Goal: Information Seeking & Learning: Learn about a topic

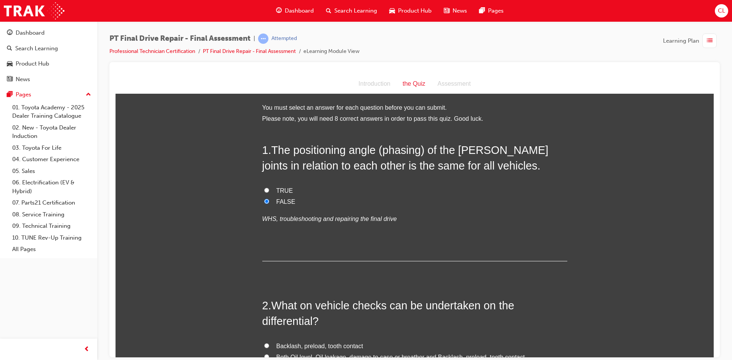
scroll to position [686, 0]
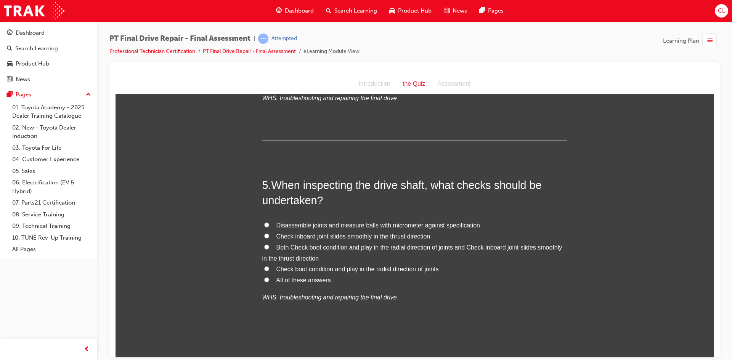
click at [304, 278] on span "All of these answers" at bounding box center [303, 280] width 54 height 6
click at [269, 278] on input "All of these answers" at bounding box center [266, 279] width 5 height 5
radio input "true"
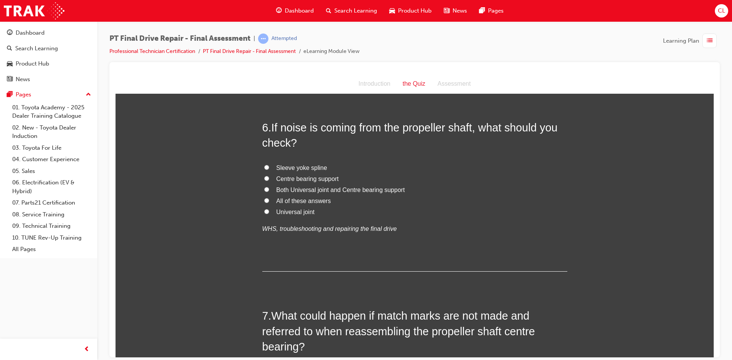
scroll to position [953, 0]
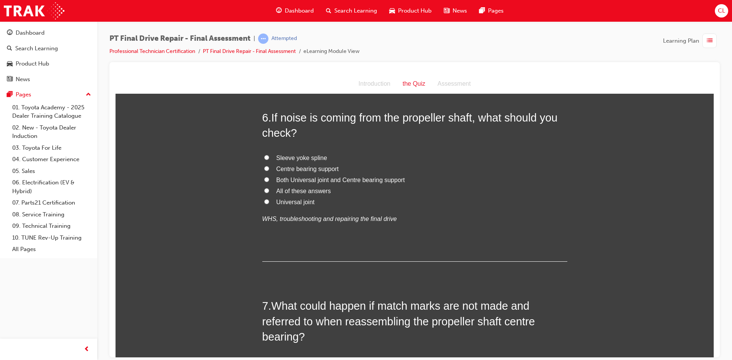
click at [264, 189] on input "All of these answers" at bounding box center [266, 190] width 5 height 5
radio input "true"
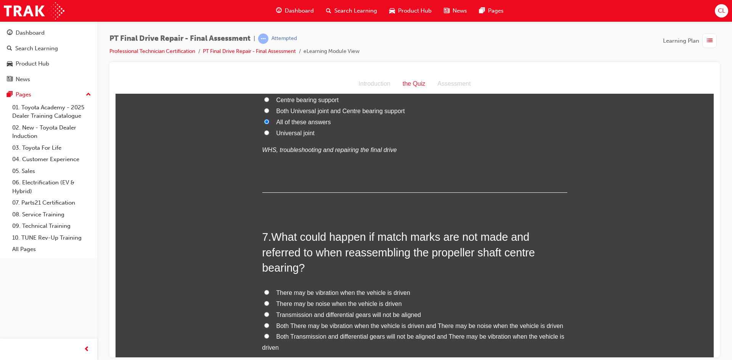
scroll to position [1105, 0]
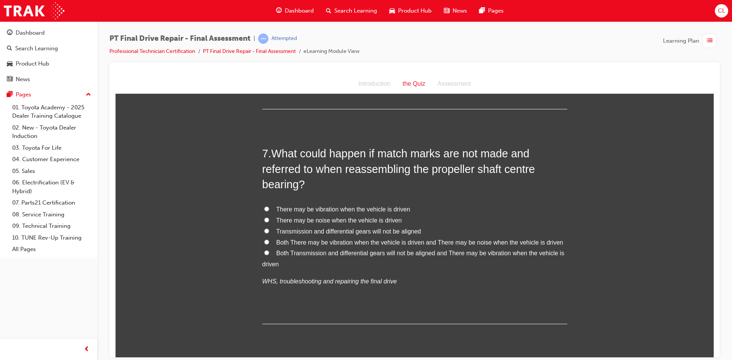
click at [345, 209] on span "There may be vibration when the vehicle is driven" at bounding box center [343, 209] width 134 height 6
click at [269, 209] on input "There may be vibration when the vehicle is driven" at bounding box center [266, 208] width 5 height 5
radio input "true"
click at [296, 240] on span "Both There may be vibration when the vehicle is driven and There may be noise w…" at bounding box center [419, 242] width 287 height 6
click at [269, 240] on input "Both There may be vibration when the vehicle is driven and There may be noise w…" at bounding box center [266, 241] width 5 height 5
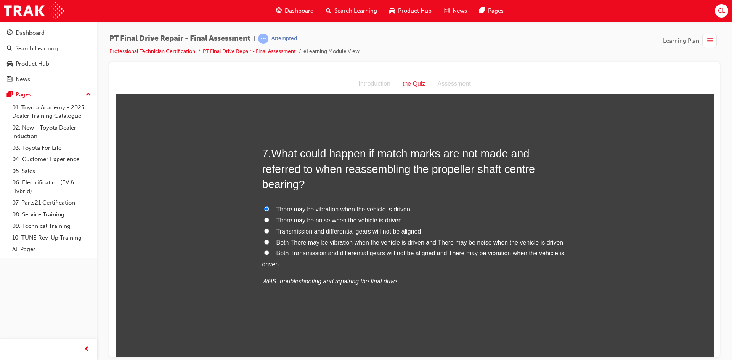
radio input "true"
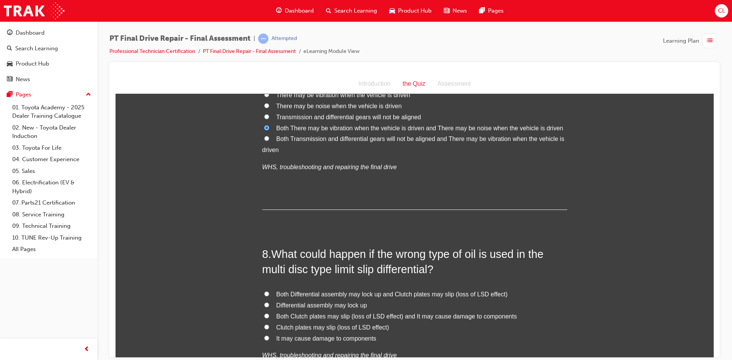
scroll to position [1296, 0]
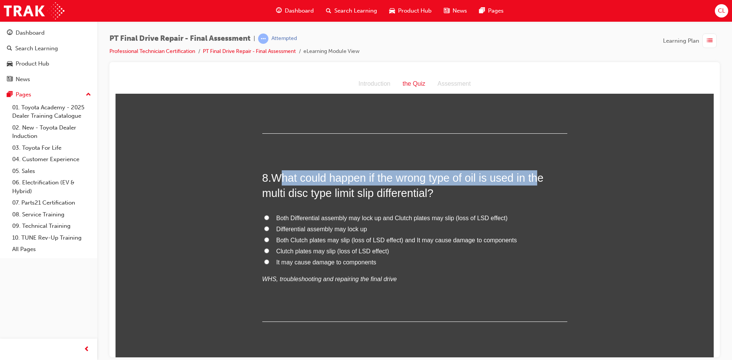
drag, startPoint x: 289, startPoint y: 178, endPoint x: 535, endPoint y: 180, distance: 246.2
click at [535, 180] on span "What could happen if the wrong type of oil is used in the multi disc type limit…" at bounding box center [402, 184] width 281 height 27
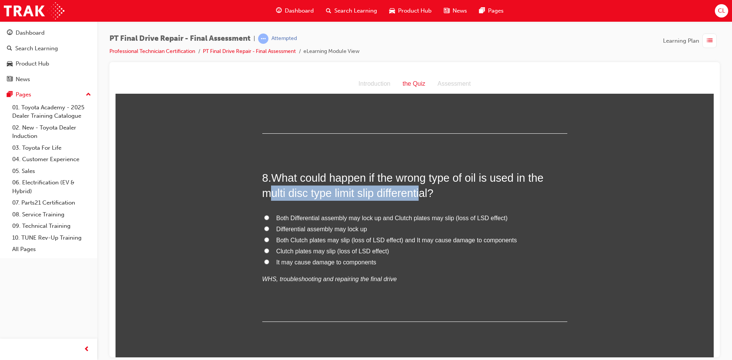
drag, startPoint x: 264, startPoint y: 194, endPoint x: 423, endPoint y: 194, distance: 159.3
click at [423, 194] on span "What could happen if the wrong type of oil is used in the multi disc type limit…" at bounding box center [402, 184] width 281 height 27
click at [316, 262] on span "It may cause damage to components" at bounding box center [326, 262] width 100 height 6
click at [269, 262] on input "It may cause damage to components" at bounding box center [266, 261] width 5 height 5
radio input "true"
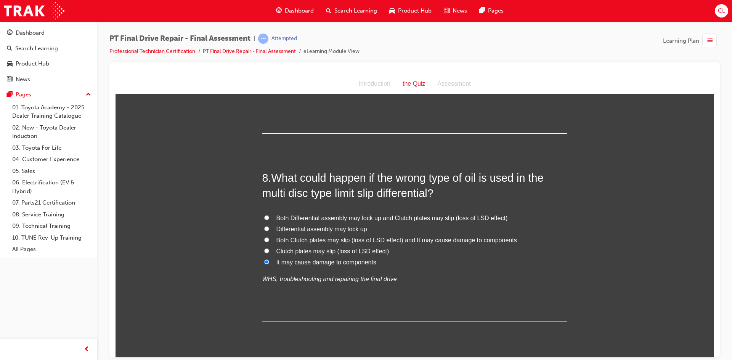
click at [279, 242] on span "Both Clutch plates may slip (loss of LSD effect) and It may cause damage to com…" at bounding box center [396, 240] width 240 height 6
click at [269, 242] on input "Both Clutch plates may slip (loss of LSD effect) and It may cause damage to com…" at bounding box center [266, 239] width 5 height 5
radio input "true"
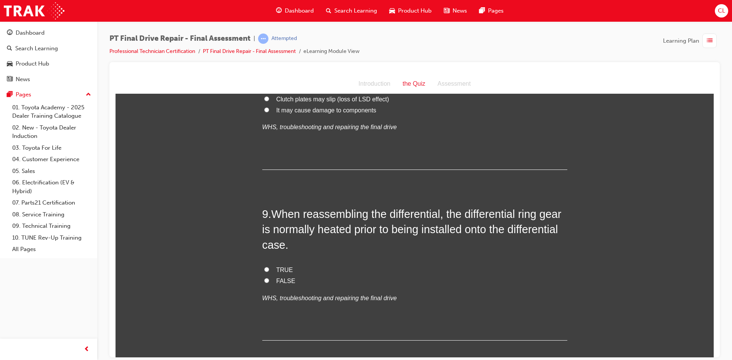
scroll to position [1448, 0]
click at [266, 268] on label "TRUE" at bounding box center [414, 269] width 305 height 11
click at [266, 268] on input "TRUE" at bounding box center [266, 268] width 5 height 5
radio input "true"
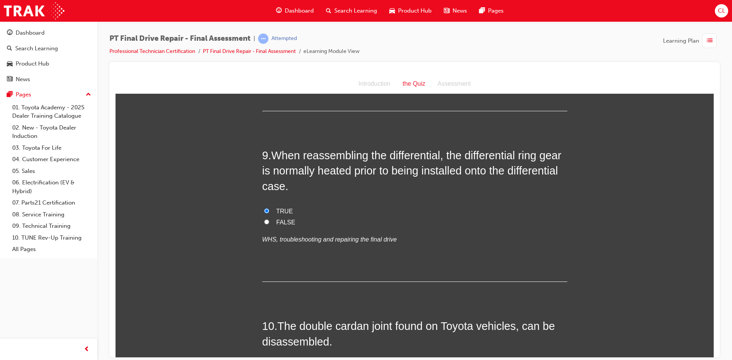
scroll to position [1600, 0]
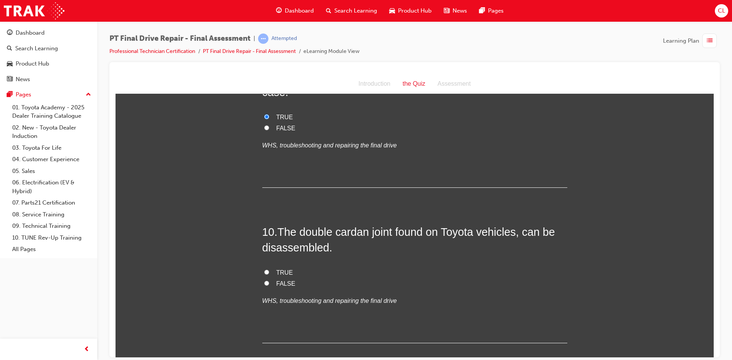
click at [279, 280] on span "FALSE" at bounding box center [285, 283] width 19 height 6
click at [269, 280] on input "FALSE" at bounding box center [266, 282] width 5 height 5
radio input "true"
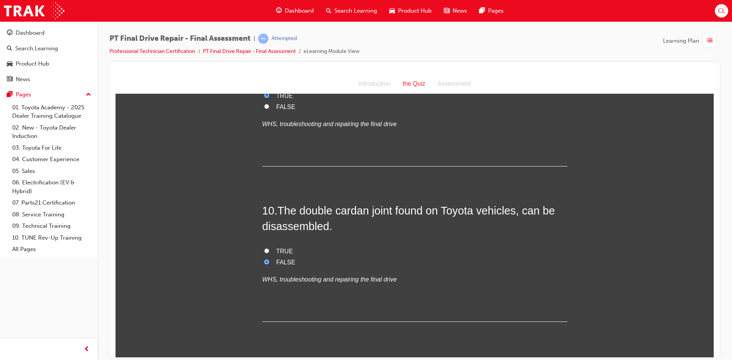
scroll to position [1644, 0]
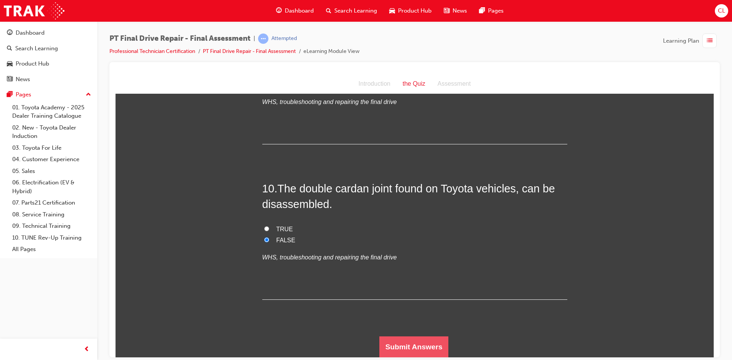
click at [424, 343] on button "Submit Answers" at bounding box center [413, 346] width 69 height 21
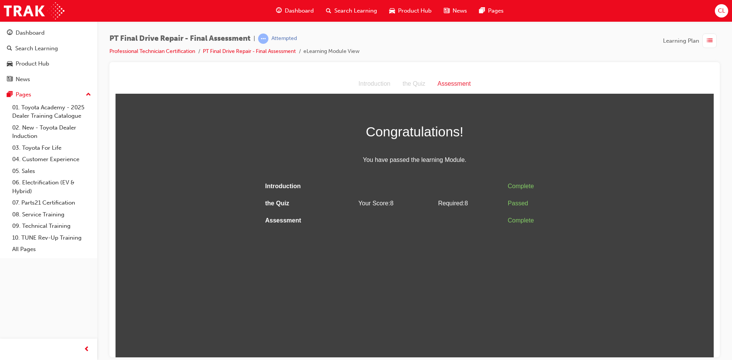
scroll to position [0, 0]
click at [707, 39] on span "list-icon" at bounding box center [709, 41] width 6 height 10
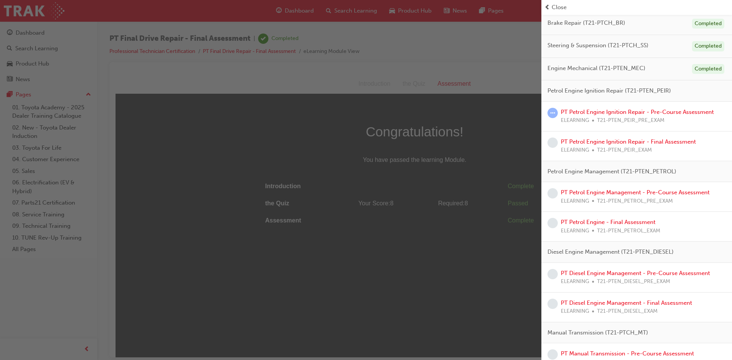
scroll to position [235, 0]
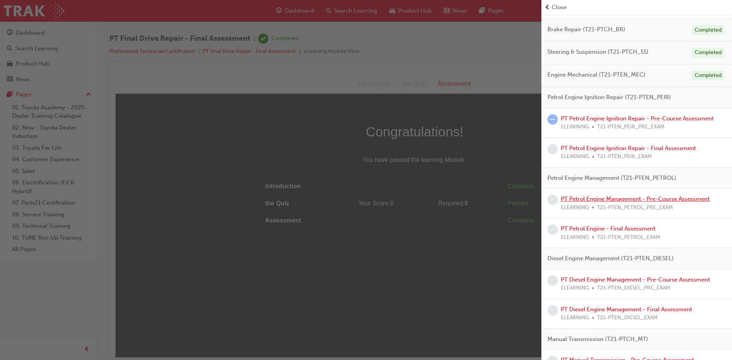
click at [642, 202] on link "PT Petrol Engine Management - Pre-Course Assessment" at bounding box center [635, 198] width 149 height 7
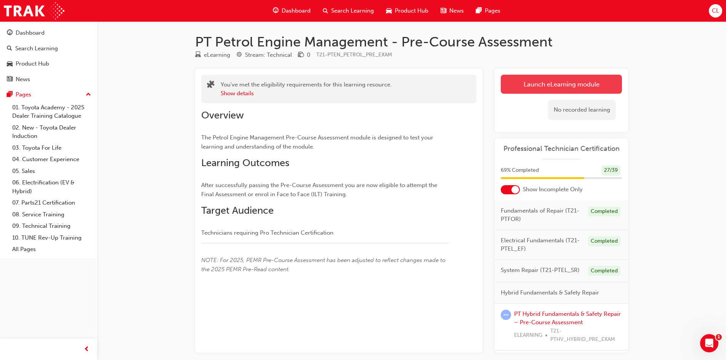
click at [549, 82] on link "Launch eLearning module" at bounding box center [561, 84] width 121 height 19
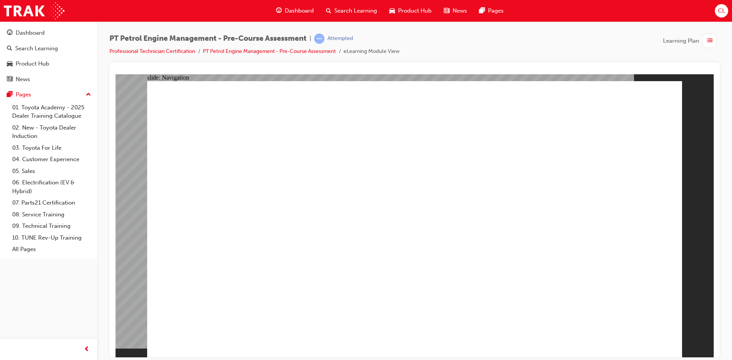
radio input "true"
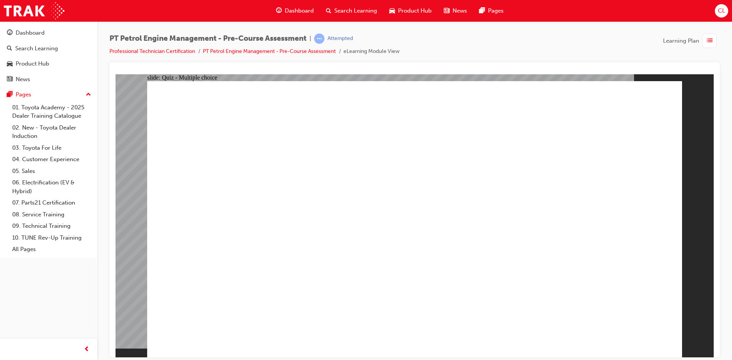
radio input "true"
drag, startPoint x: 284, startPoint y: 135, endPoint x: 431, endPoint y: 139, distance: 147.5
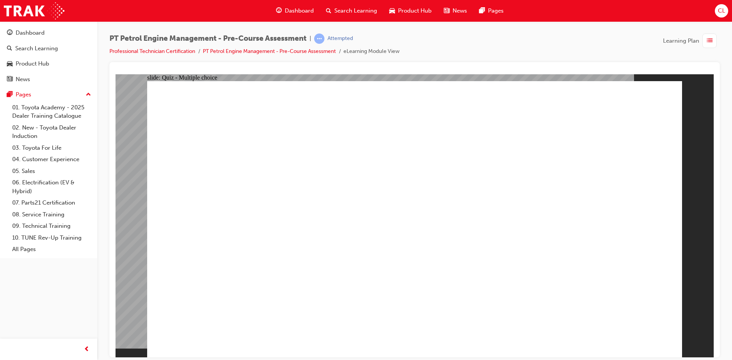
radio input "true"
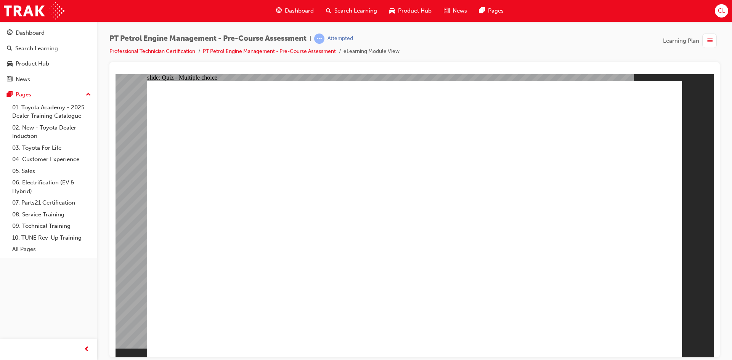
radio input "true"
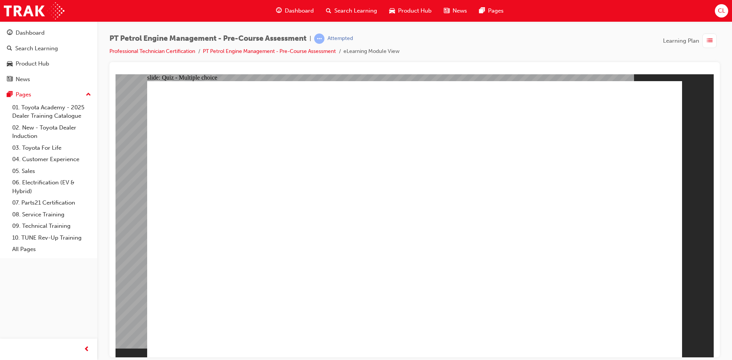
radio input "true"
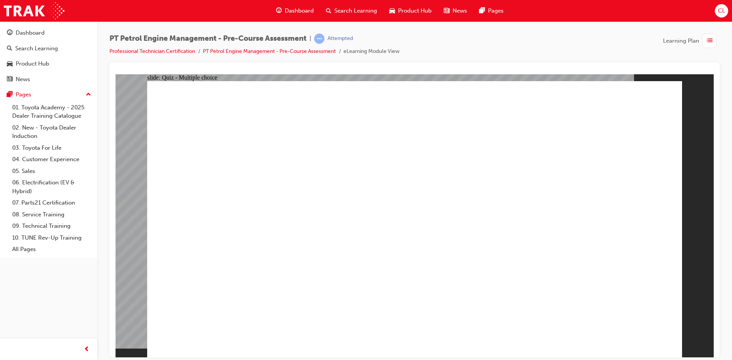
radio input "true"
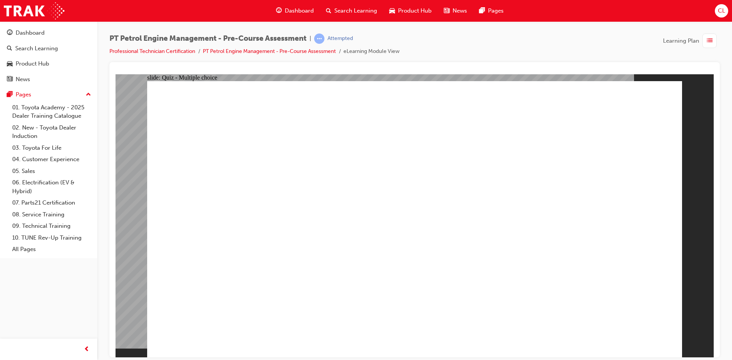
click at [708, 45] on span "list-icon" at bounding box center [709, 41] width 6 height 10
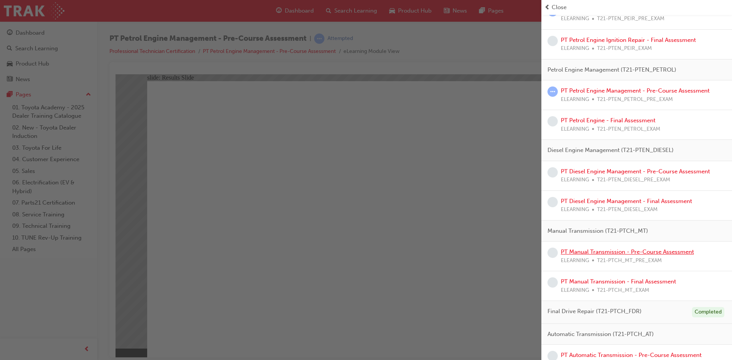
scroll to position [387, 0]
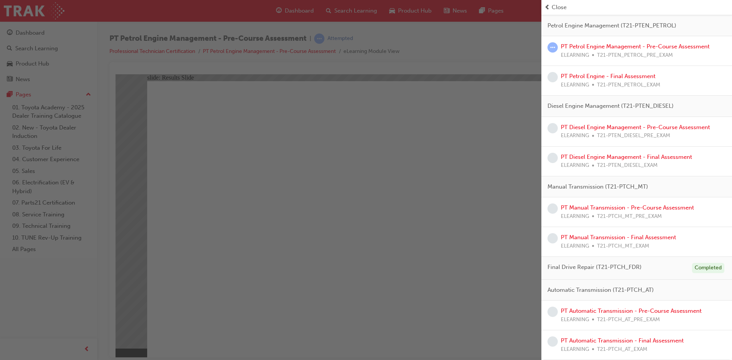
click at [658, 213] on span "T21-PTCH_MT_PRE_EXAM" at bounding box center [629, 216] width 65 height 9
click at [658, 210] on link "PT Manual Transmission - Pre-Course Assessment" at bounding box center [627, 207] width 133 height 7
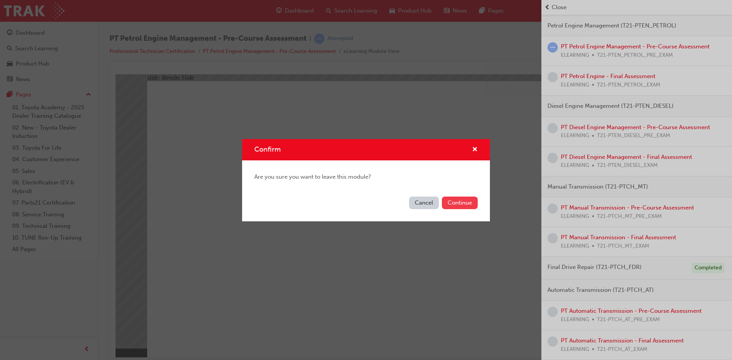
click at [465, 201] on button "Continue" at bounding box center [460, 203] width 36 height 13
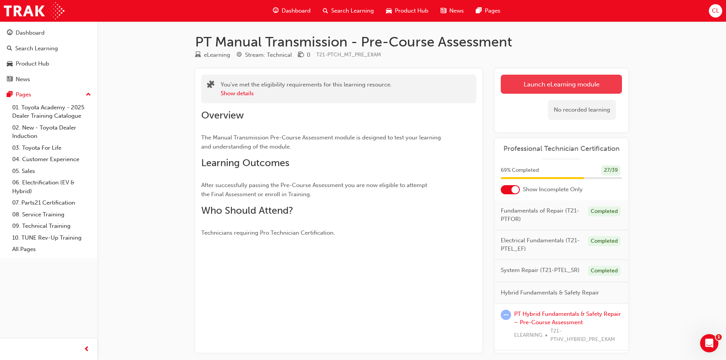
click at [550, 81] on link "Launch eLearning module" at bounding box center [561, 84] width 121 height 19
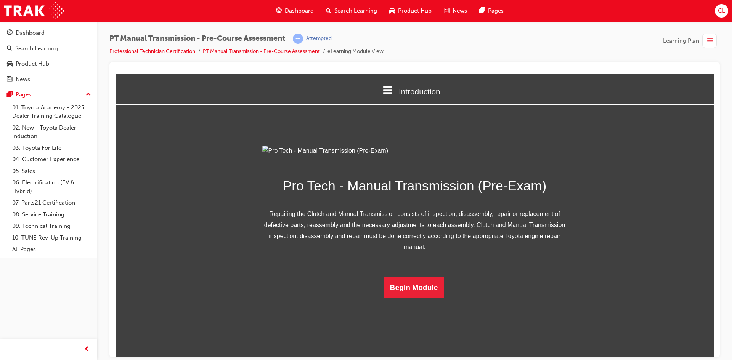
scroll to position [25, 0]
click at [435, 298] on button "Begin Module" at bounding box center [414, 287] width 60 height 21
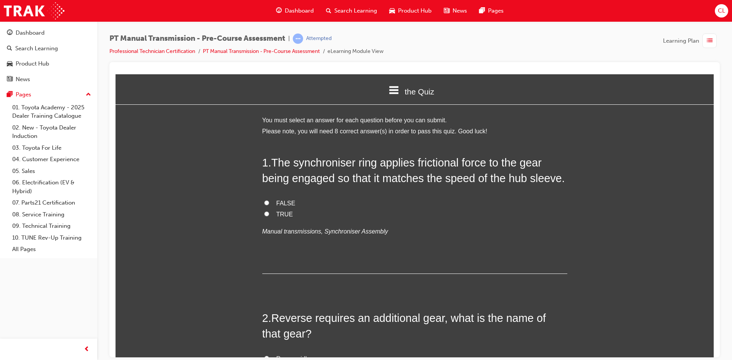
click at [276, 216] on span "TRUE" at bounding box center [284, 214] width 17 height 6
click at [269, 216] on input "TRUE" at bounding box center [266, 213] width 5 height 5
radio input "true"
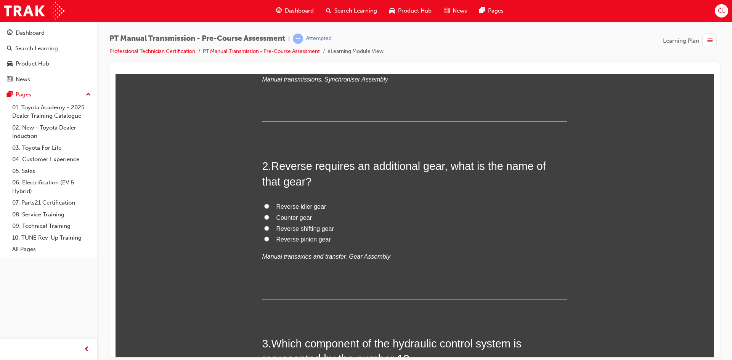
scroll to position [152, 0]
click at [295, 207] on span "Reverse idler gear" at bounding box center [301, 206] width 50 height 6
click at [269, 207] on input "Reverse idler gear" at bounding box center [266, 205] width 5 height 5
radio input "true"
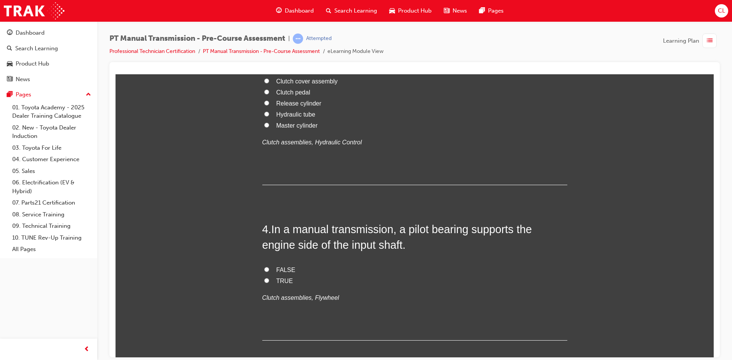
scroll to position [533, 0]
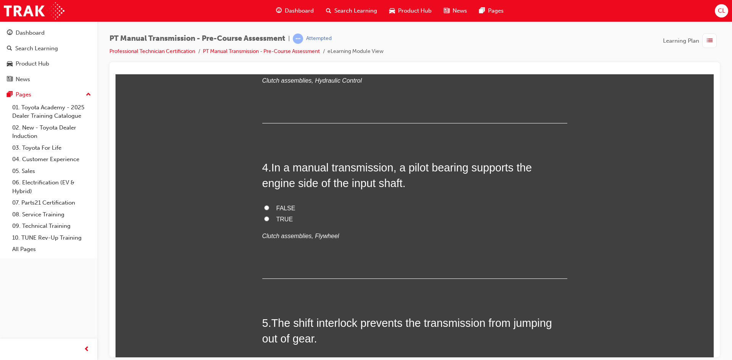
click at [304, 67] on span "Master cylinder" at bounding box center [296, 63] width 41 height 6
click at [269, 66] on input "Master cylinder" at bounding box center [266, 63] width 5 height 5
radio input "true"
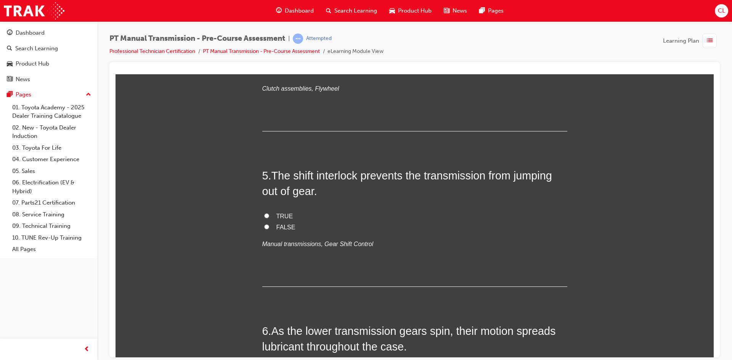
scroll to position [686, 0]
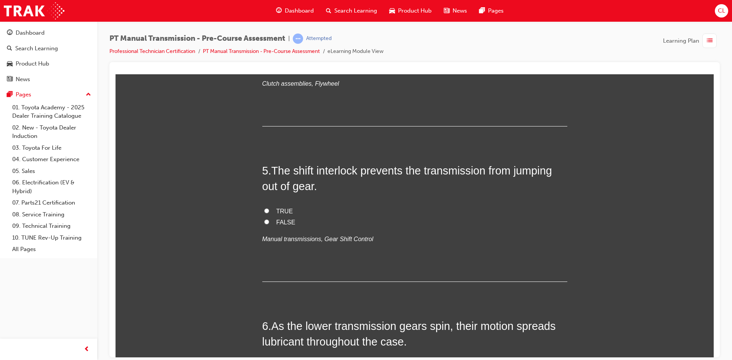
click at [278, 70] on span "TRUE" at bounding box center [284, 66] width 17 height 6
click at [269, 69] on input "TRUE" at bounding box center [266, 66] width 5 height 5
radio input "true"
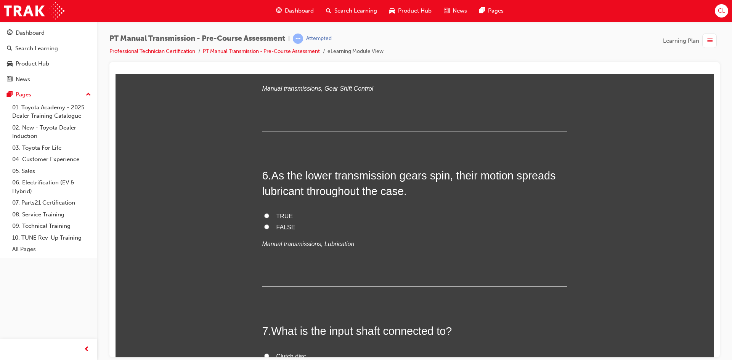
scroll to position [838, 0]
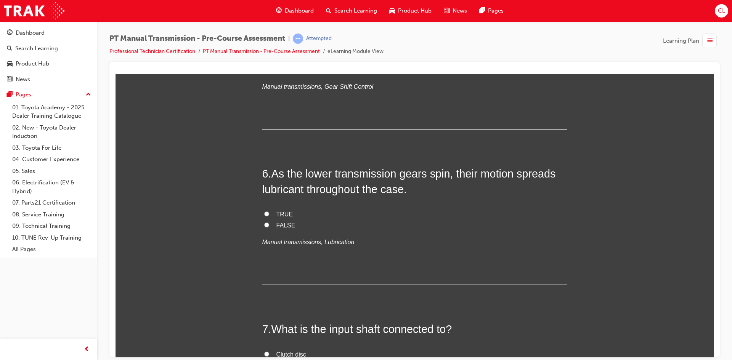
click at [282, 62] on span "TRUE" at bounding box center [284, 58] width 17 height 6
click at [269, 61] on input "TRUE" at bounding box center [266, 58] width 5 height 5
radio input "true"
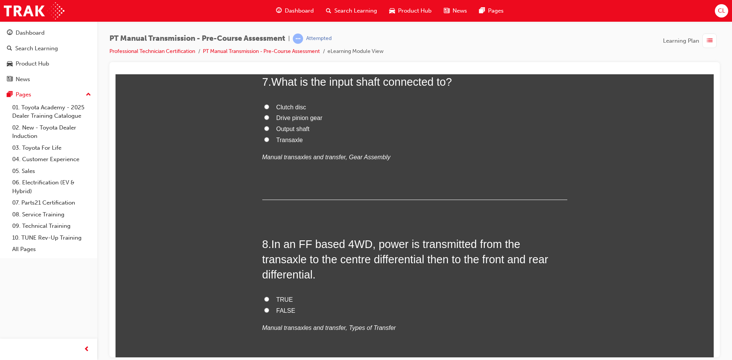
scroll to position [1067, 0]
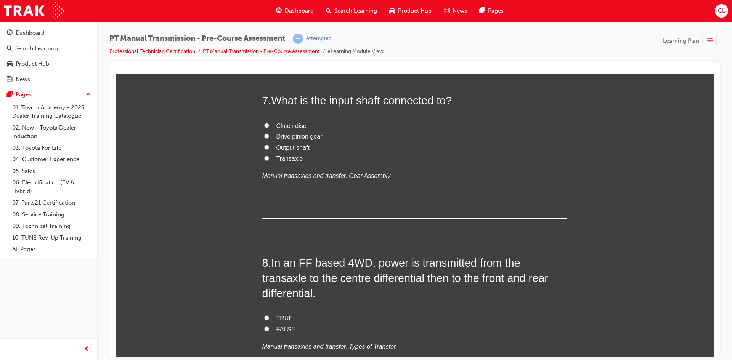
drag, startPoint x: 269, startPoint y: 137, endPoint x: 420, endPoint y: 147, distance: 151.3
radio input "true"
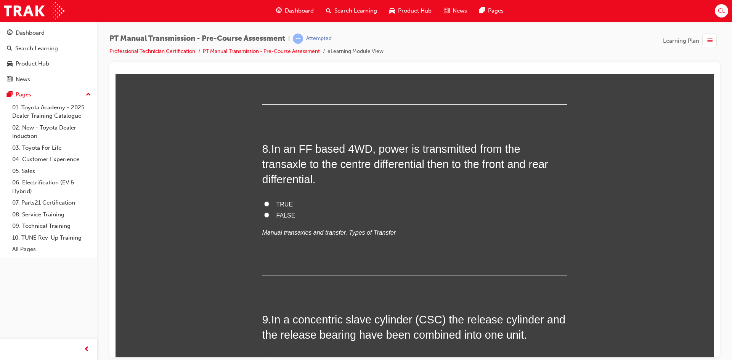
scroll to position [1181, 0]
click at [299, 14] on span "Clutch disc" at bounding box center [291, 11] width 30 height 6
click at [269, 13] on input "Clutch disc" at bounding box center [266, 10] width 5 height 5
radio input "true"
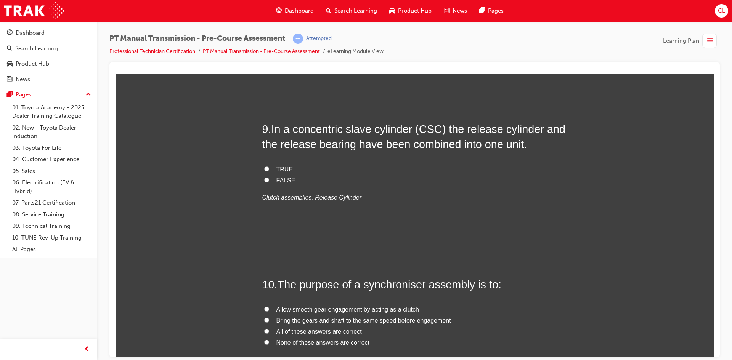
scroll to position [1372, 0]
click at [276, 27] on span "FALSE" at bounding box center [285, 24] width 19 height 6
click at [269, 26] on input "FALSE" at bounding box center [266, 23] width 5 height 5
radio input "true"
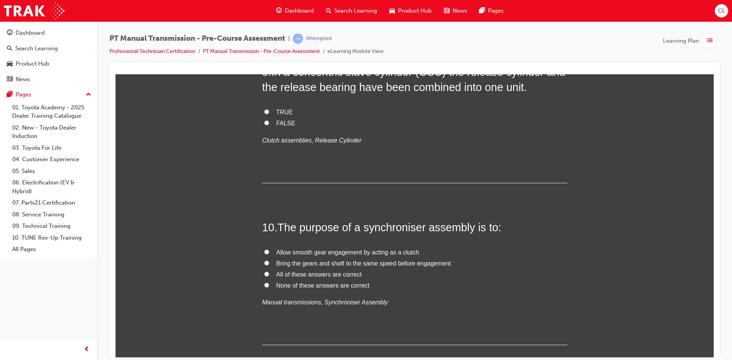
scroll to position [1486, 0]
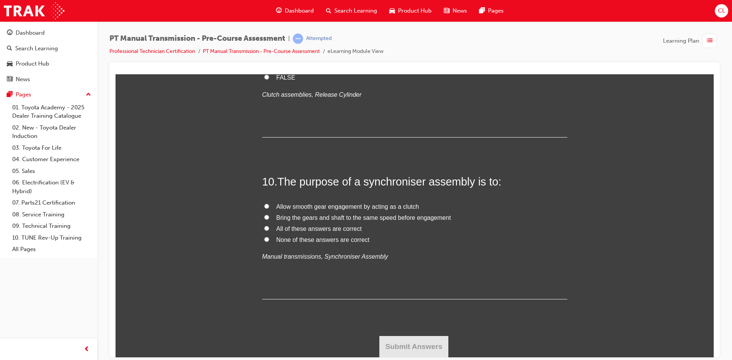
click at [280, 69] on span "TRUE" at bounding box center [284, 66] width 17 height 6
click at [269, 68] on input "TRUE" at bounding box center [266, 65] width 5 height 5
radio input "true"
click at [327, 219] on span "Bring the gears and shaft to the same speed before engagement" at bounding box center [363, 217] width 175 height 6
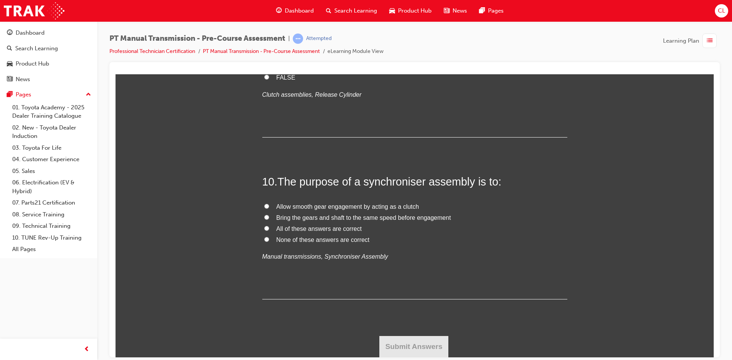
click at [269, 219] on input "Bring the gears and shaft to the same speed before engagement" at bounding box center [266, 217] width 5 height 5
radio input "true"
click at [320, 228] on span "All of these answers are correct" at bounding box center [318, 228] width 85 height 6
click at [269, 228] on input "All of these answers are correct" at bounding box center [266, 228] width 5 height 5
radio input "true"
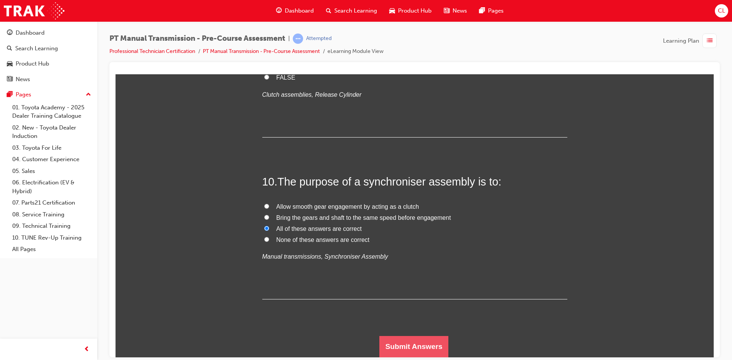
click at [423, 349] on button "Submit Answers" at bounding box center [413, 346] width 69 height 21
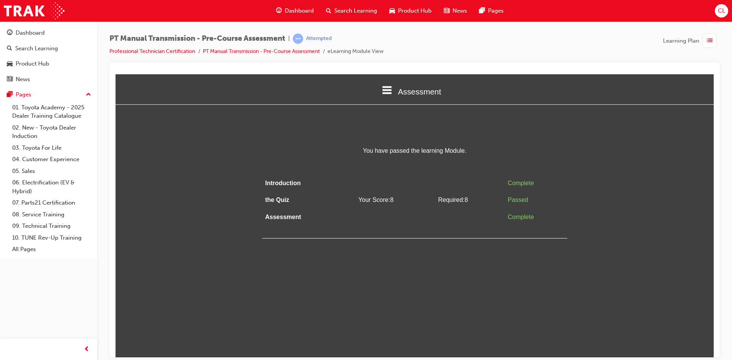
scroll to position [0, 0]
click at [711, 41] on span "list-icon" at bounding box center [709, 41] width 6 height 10
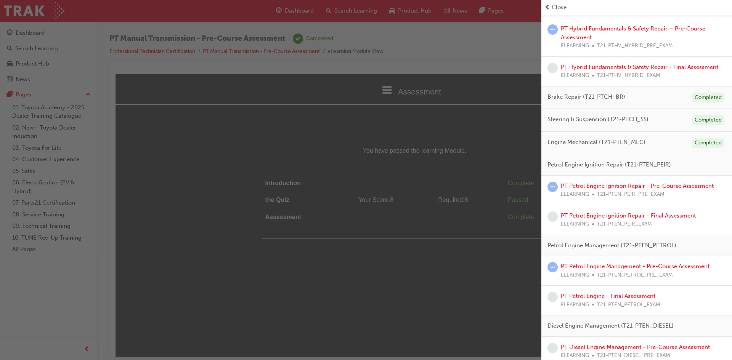
scroll to position [357, 0]
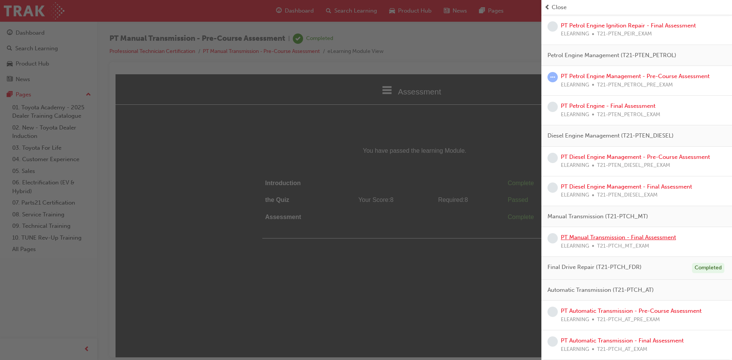
click at [633, 239] on link "PT Manual Transmission - Final Assessment" at bounding box center [618, 237] width 115 height 7
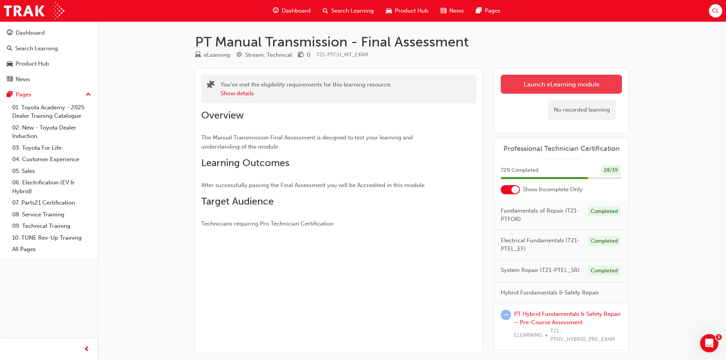
click at [539, 75] on link "Launch eLearning module" at bounding box center [561, 84] width 121 height 19
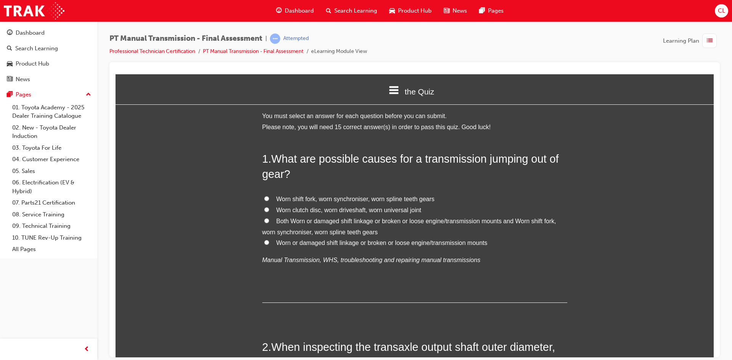
click at [349, 218] on span "Both Worn or damaged shift linkage or broken or loose engine/transmission mount…" at bounding box center [409, 227] width 294 height 18
click at [269, 218] on input "Both Worn or damaged shift linkage or broken or loose engine/transmission mount…" at bounding box center [266, 220] width 5 height 5
radio input "true"
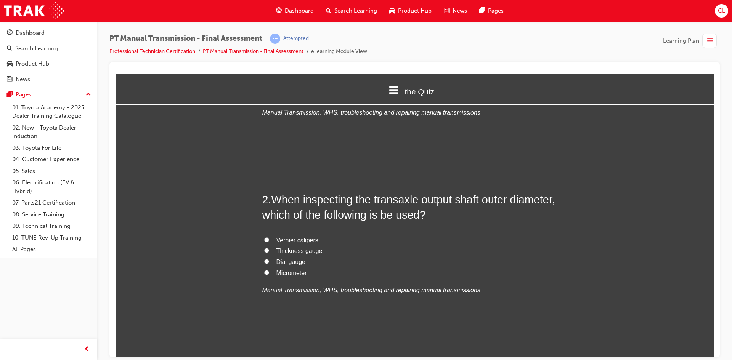
scroll to position [152, 0]
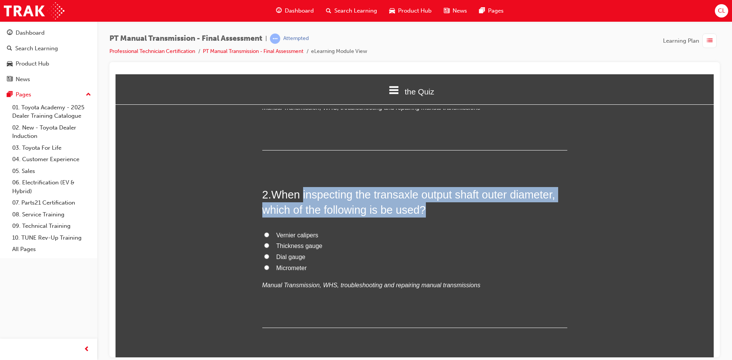
drag, startPoint x: 301, startPoint y: 194, endPoint x: 515, endPoint y: 206, distance: 214.9
click at [515, 206] on h2 "2 . When inspecting the transaxle output shaft outer diameter, which of the fol…" at bounding box center [414, 202] width 305 height 31
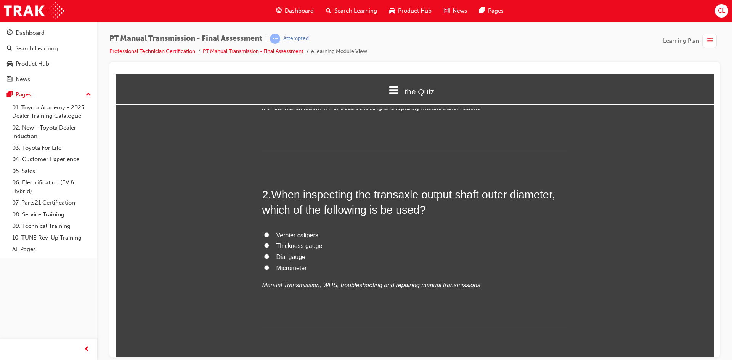
click at [298, 268] on span "Micrometer" at bounding box center [291, 267] width 30 height 6
click at [269, 268] on input "Micrometer" at bounding box center [266, 267] width 5 height 5
radio input "true"
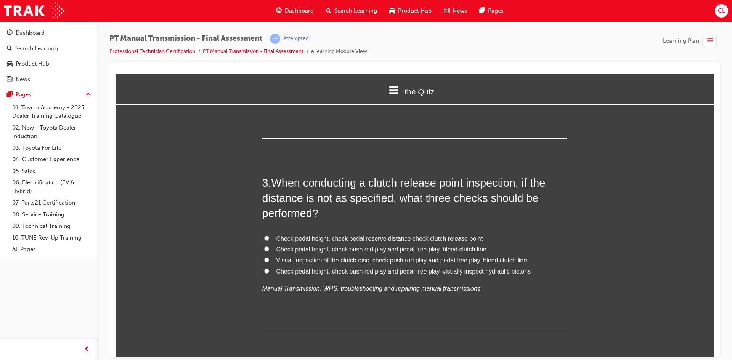
scroll to position [343, 0]
click at [290, 270] on span "Check pedal height, check push rod play and pedal free play, visually inspect h…" at bounding box center [403, 270] width 255 height 6
click at [269, 270] on input "Check pedal height, check push rod play and pedal free play, visually inspect h…" at bounding box center [266, 269] width 5 height 5
radio input "true"
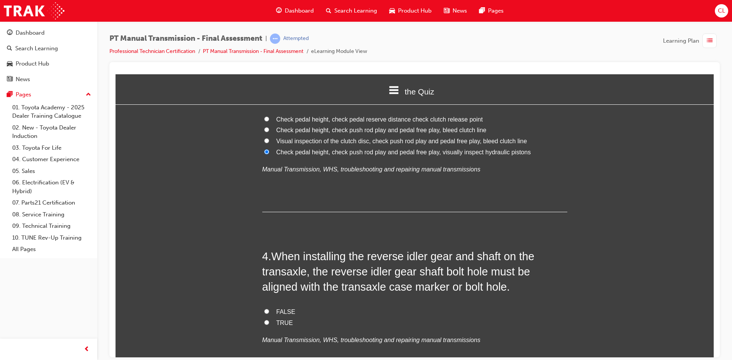
scroll to position [533, 0]
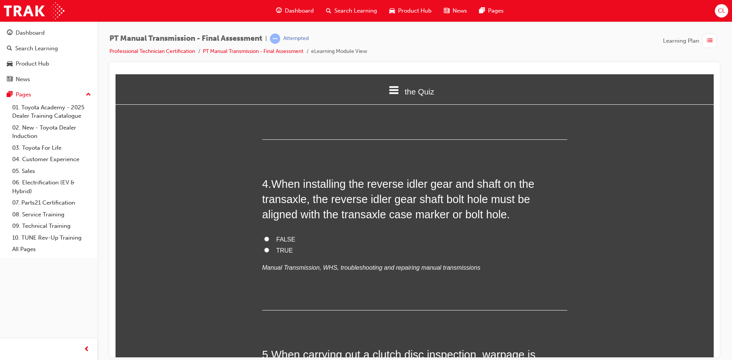
click at [266, 248] on input "TRUE" at bounding box center [266, 249] width 5 height 5
radio input "true"
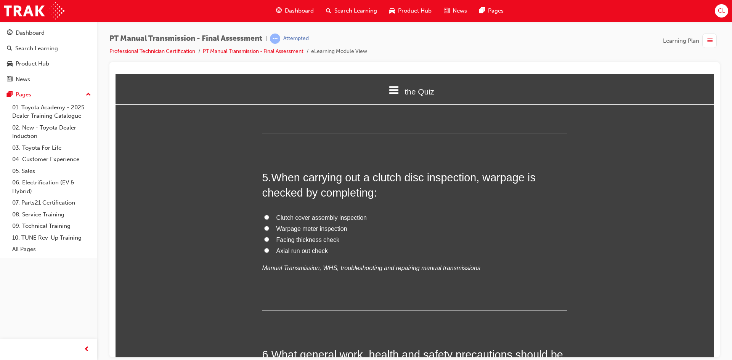
scroll to position [724, 0]
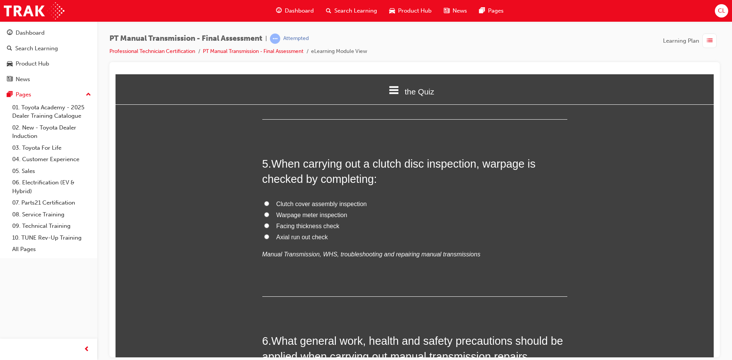
click at [311, 237] on span "Axial run out check" at bounding box center [301, 237] width 51 height 6
click at [269, 237] on input "Axial run out check" at bounding box center [266, 236] width 5 height 5
radio input "true"
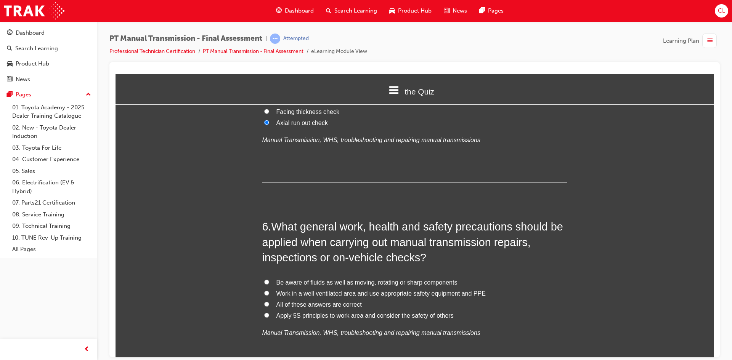
scroll to position [877, 0]
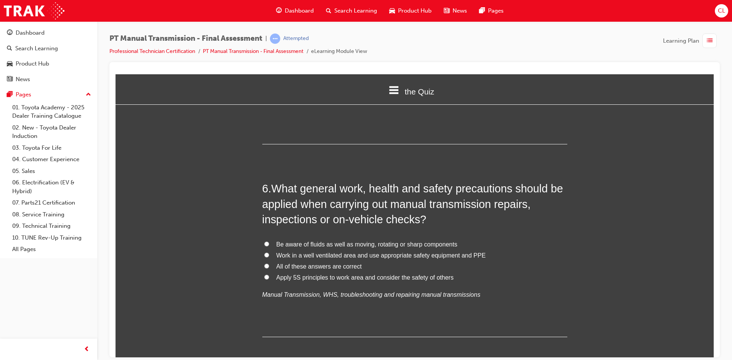
click at [280, 266] on span "All of these answers are correct" at bounding box center [318, 266] width 85 height 6
click at [269, 266] on input "All of these answers are correct" at bounding box center [266, 265] width 5 height 5
radio input "true"
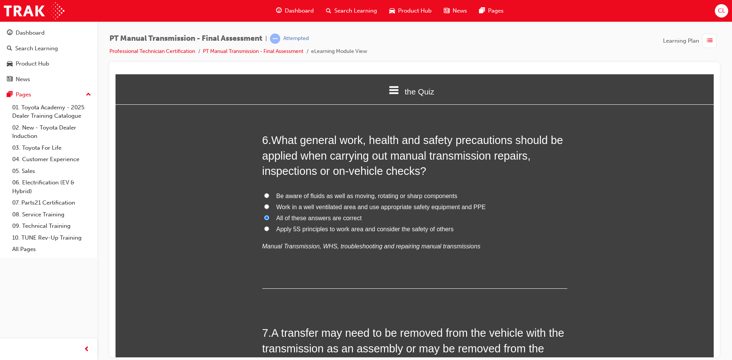
scroll to position [1067, 0]
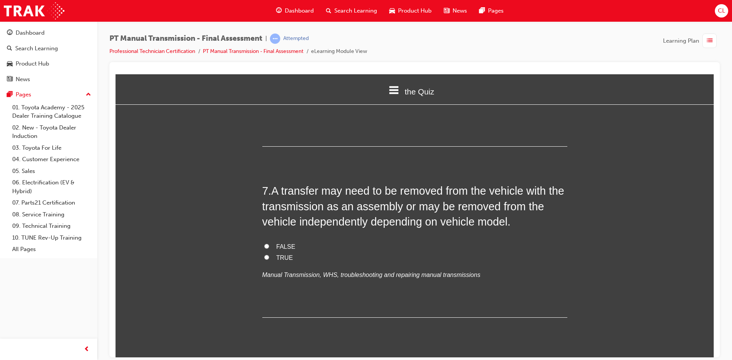
click at [279, 258] on span "TRUE" at bounding box center [284, 257] width 17 height 6
click at [269, 258] on input "TRUE" at bounding box center [266, 257] width 5 height 5
radio input "true"
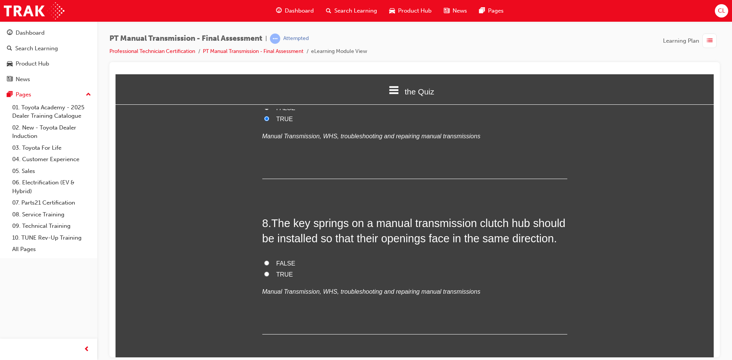
scroll to position [1220, 0]
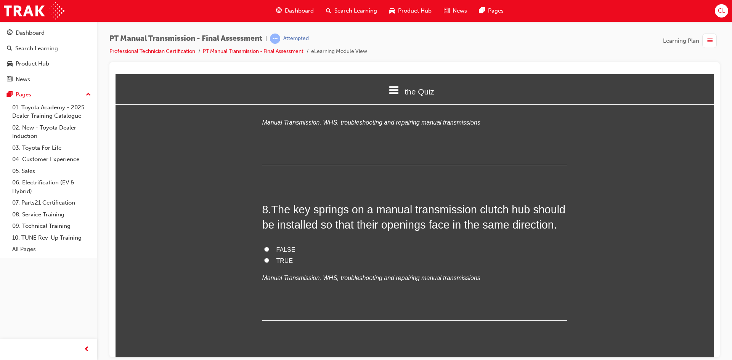
click at [279, 260] on span "TRUE" at bounding box center [284, 260] width 17 height 6
click at [269, 260] on input "TRUE" at bounding box center [266, 260] width 5 height 5
radio input "true"
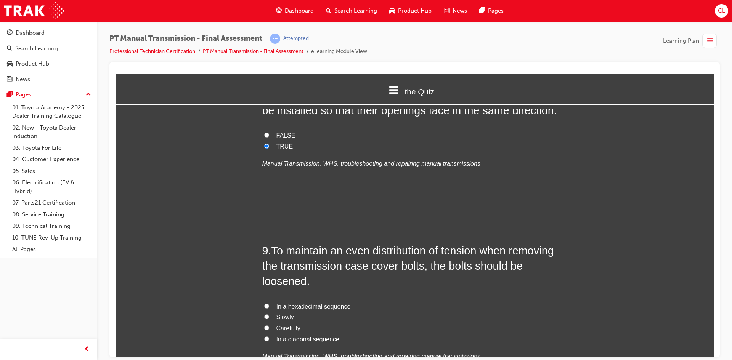
scroll to position [1296, 0]
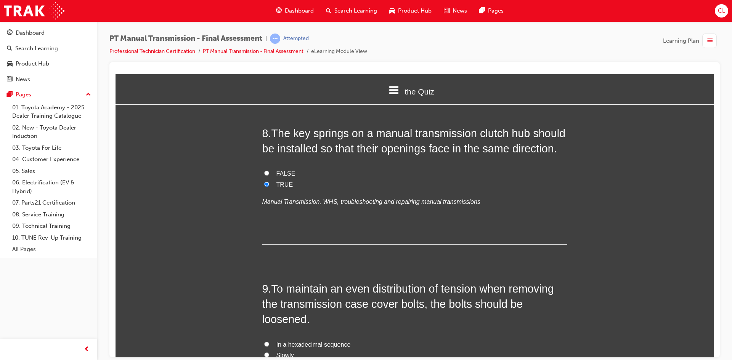
click at [281, 176] on span "FALSE" at bounding box center [285, 173] width 19 height 6
click at [269, 175] on input "FALSE" at bounding box center [266, 172] width 5 height 5
radio input "true"
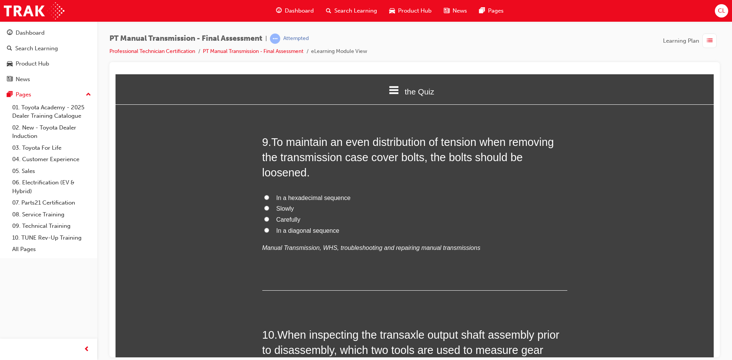
scroll to position [1448, 0]
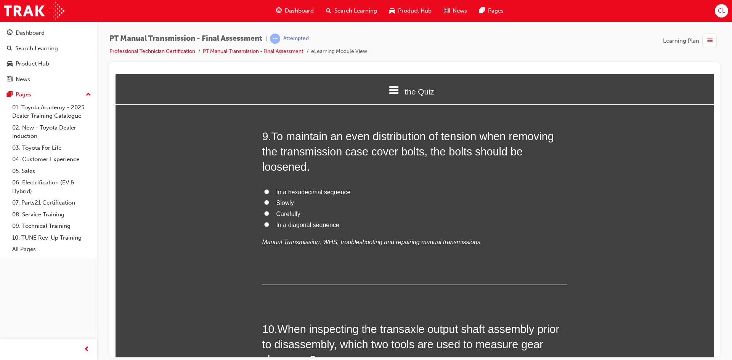
click at [298, 226] on span "In a diagonal sequence" at bounding box center [307, 224] width 63 height 6
click at [269, 226] on input "In a diagonal sequence" at bounding box center [266, 224] width 5 height 5
radio input "true"
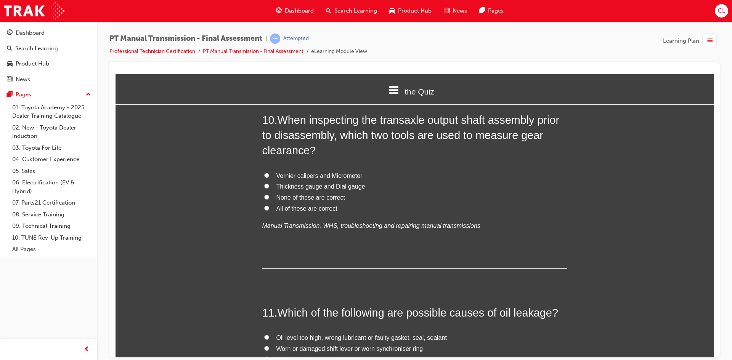
scroll to position [1639, 0]
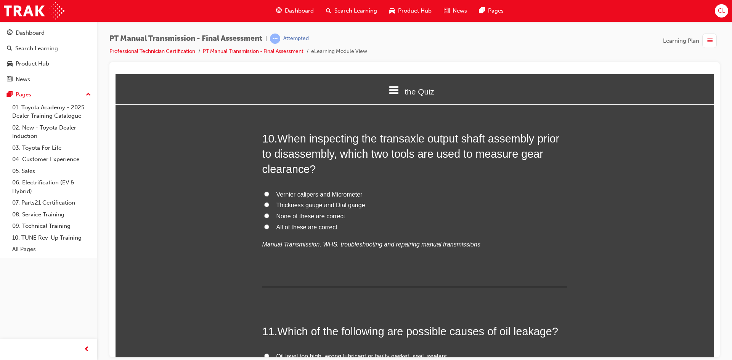
click at [313, 195] on span "Vernier calipers and Micrometer" at bounding box center [319, 194] width 86 height 6
click at [269, 195] on input "Vernier calipers and Micrometer" at bounding box center [266, 193] width 5 height 5
radio input "true"
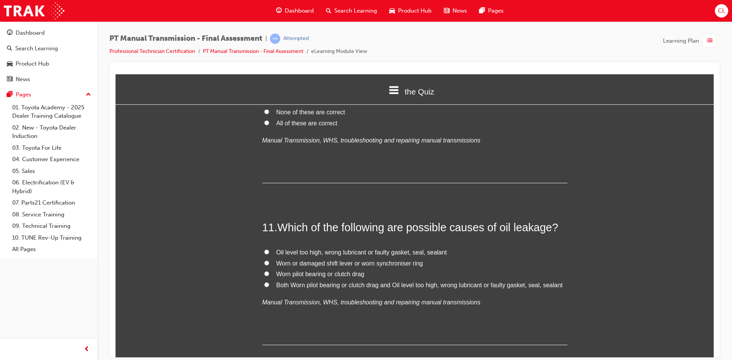
scroll to position [1753, 0]
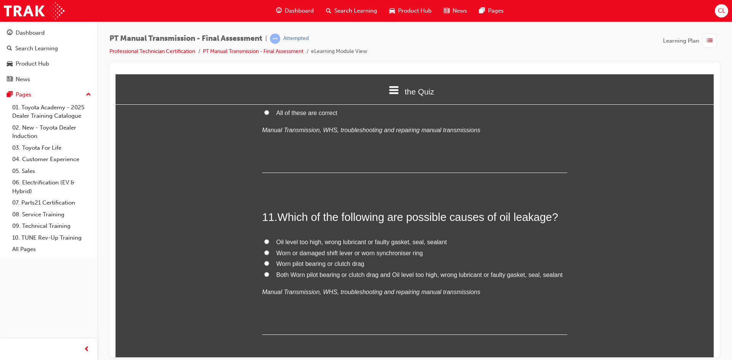
click at [404, 241] on span "Oil level too high, wrong lubricant or faulty gasket, seal, sealant" at bounding box center [361, 242] width 170 height 6
click at [269, 241] on input "Oil level too high, wrong lubricant or faulty gasket, seal, sealant" at bounding box center [266, 241] width 5 height 5
radio input "true"
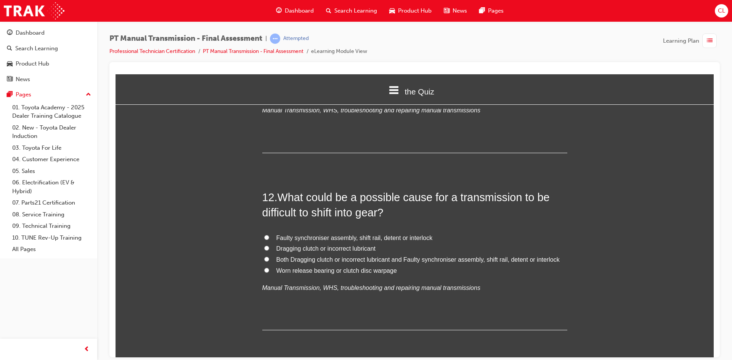
scroll to position [1944, 0]
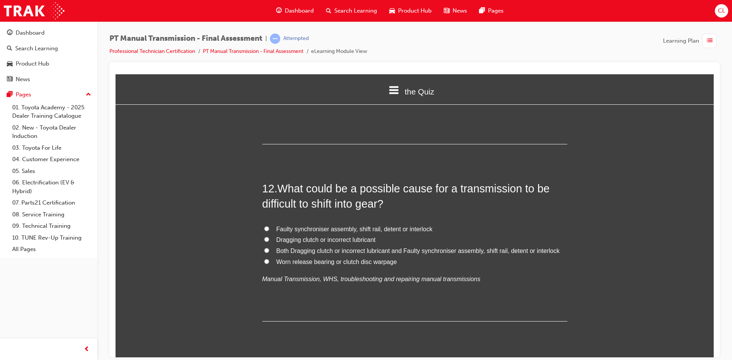
click at [315, 252] on span "Both Dragging clutch or incorrect lubricant and Faulty synchroniser assembly, s…" at bounding box center [417, 250] width 283 height 6
click at [269, 252] on input "Both Dragging clutch or incorrect lubricant and Faulty synchroniser assembly, s…" at bounding box center [266, 250] width 5 height 5
radio input "true"
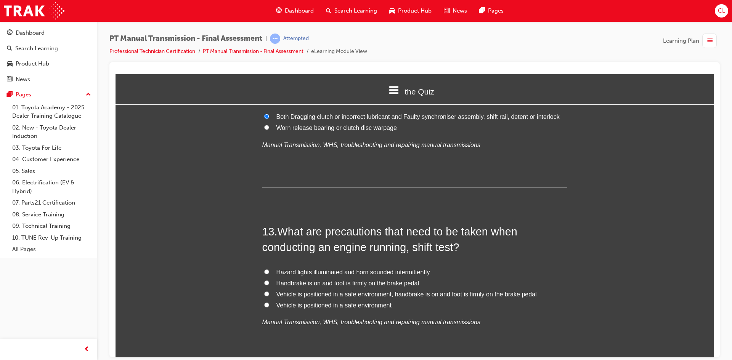
scroll to position [2096, 0]
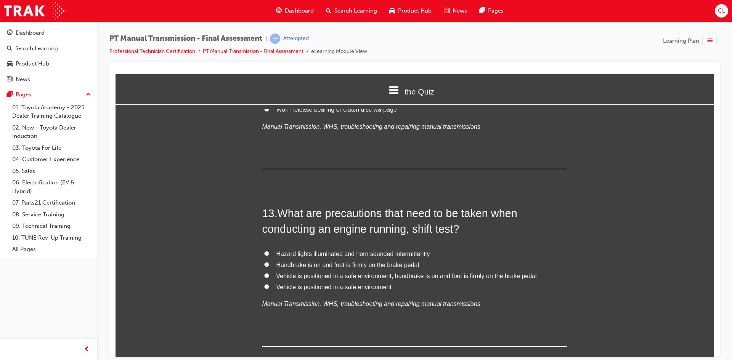
click at [421, 276] on span "Vehicle is positioned in a safe environment, handbrake is on and foot is firmly…" at bounding box center [406, 275] width 260 height 6
click at [269, 276] on input "Vehicle is positioned in a safe environment, handbrake is on and foot is firmly…" at bounding box center [266, 275] width 5 height 5
radio input "true"
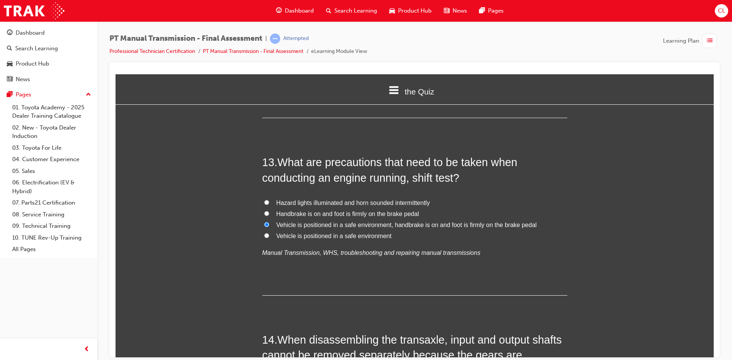
scroll to position [2249, 0]
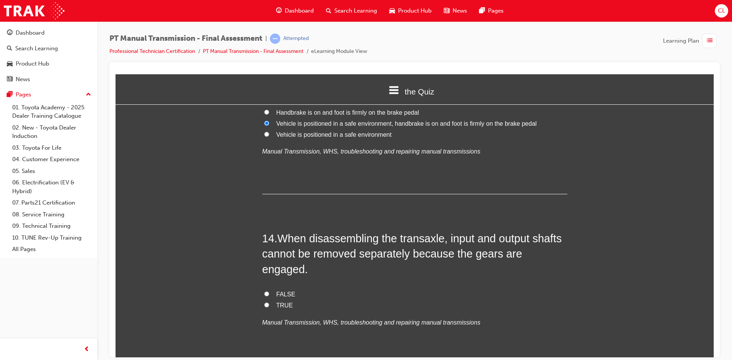
click at [277, 302] on span "TRUE" at bounding box center [284, 305] width 17 height 6
click at [269, 302] on input "TRUE" at bounding box center [266, 304] width 5 height 5
radio input "true"
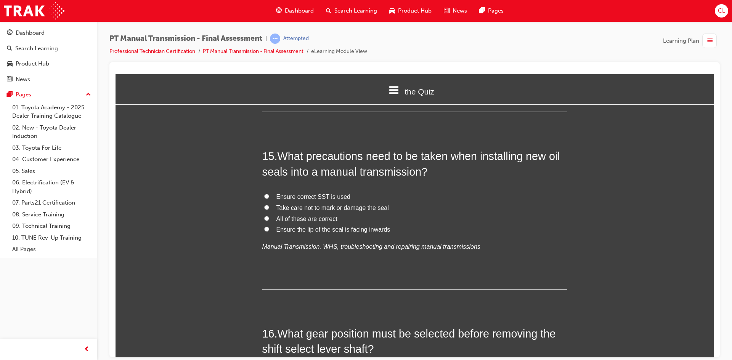
scroll to position [2515, 0]
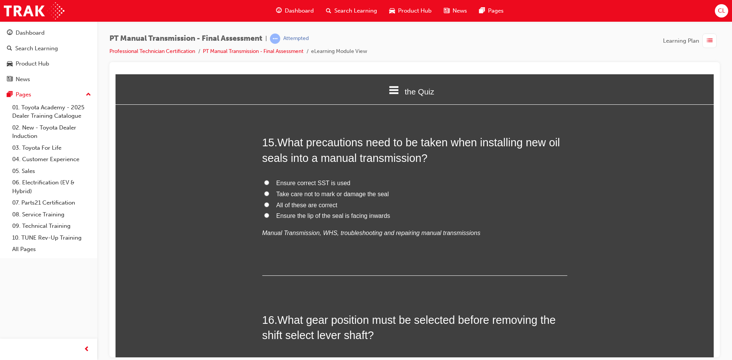
click at [271, 200] on label "All of these are correct" at bounding box center [414, 205] width 305 height 11
click at [269, 202] on input "All of these are correct" at bounding box center [266, 204] width 5 height 5
radio input "true"
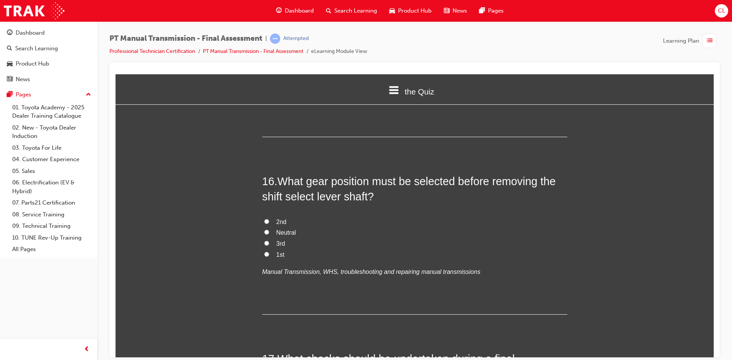
scroll to position [2668, 0]
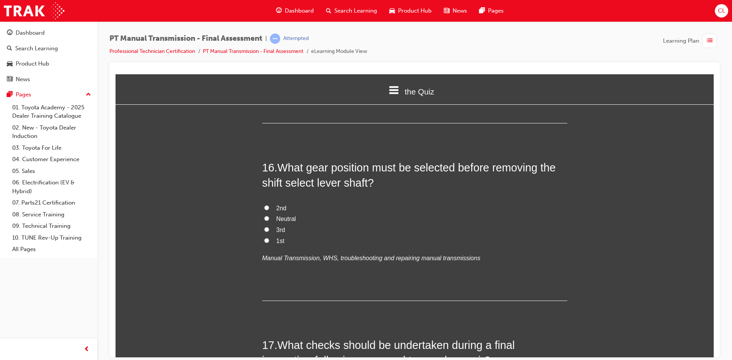
click at [279, 215] on span "Neutral" at bounding box center [286, 218] width 20 height 6
click at [269, 216] on input "Neutral" at bounding box center [266, 218] width 5 height 5
radio input "true"
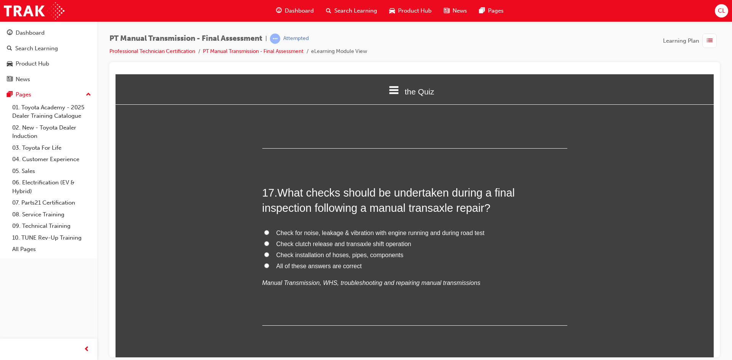
click at [264, 263] on input "All of these answers are correct" at bounding box center [266, 265] width 5 height 5
radio input "true"
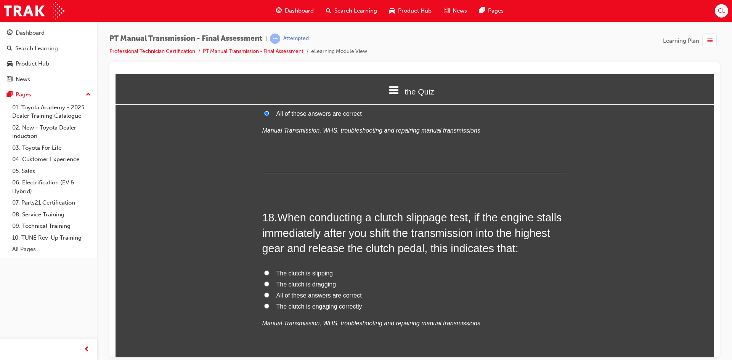
scroll to position [3011, 0]
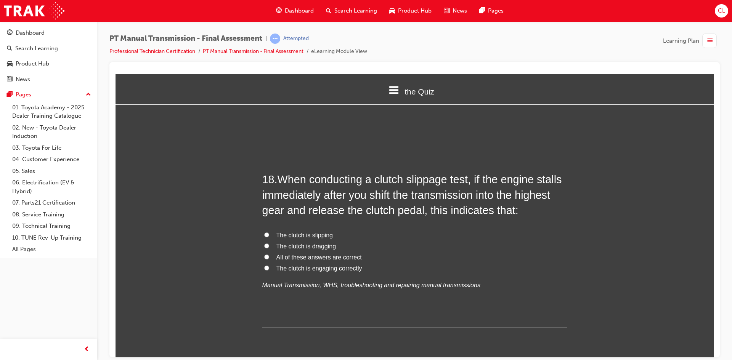
click at [266, 263] on label "The clutch is engaging correctly" at bounding box center [414, 268] width 305 height 11
click at [266, 265] on input "The clutch is engaging correctly" at bounding box center [266, 267] width 5 height 5
radio input "true"
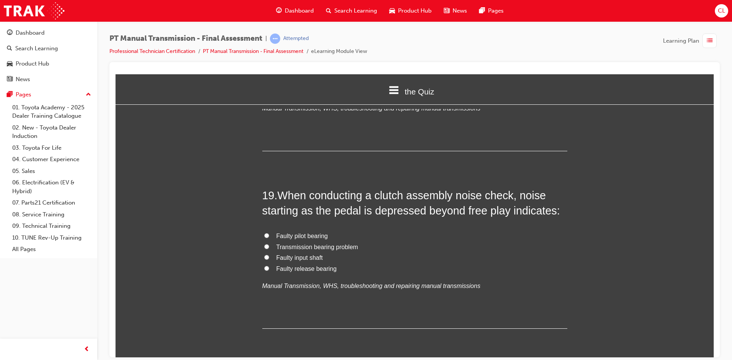
scroll to position [3201, 0]
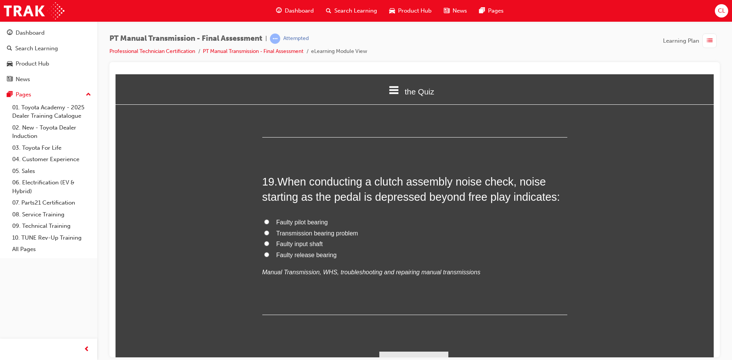
click at [299, 251] on span "Faulty release bearing" at bounding box center [306, 254] width 60 height 6
click at [269, 252] on input "Faulty release bearing" at bounding box center [266, 254] width 5 height 5
radio input "true"
click at [411, 351] on button "Submit Answers" at bounding box center [413, 361] width 69 height 21
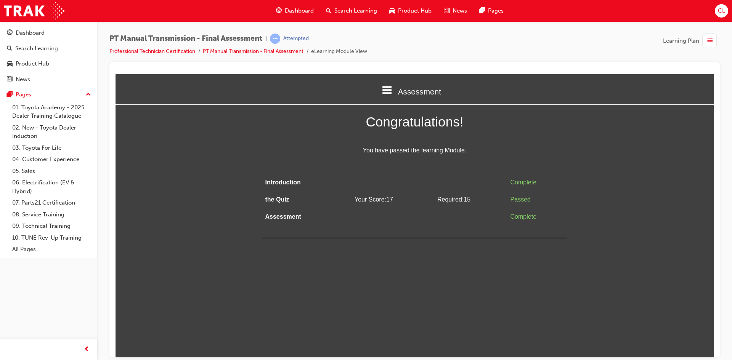
scroll to position [0, 0]
click at [713, 43] on div "button" at bounding box center [709, 41] width 14 height 14
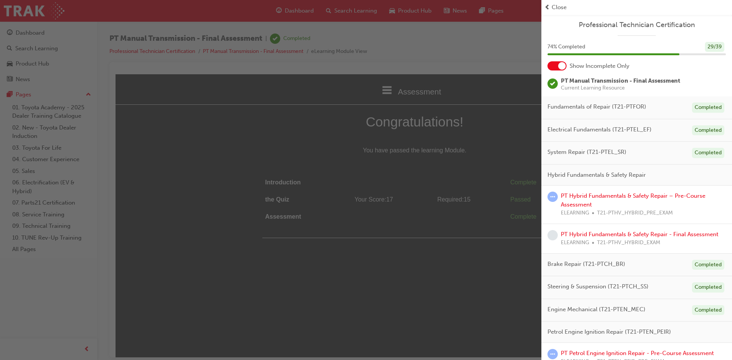
click at [565, 7] on span "Close" at bounding box center [558, 7] width 15 height 9
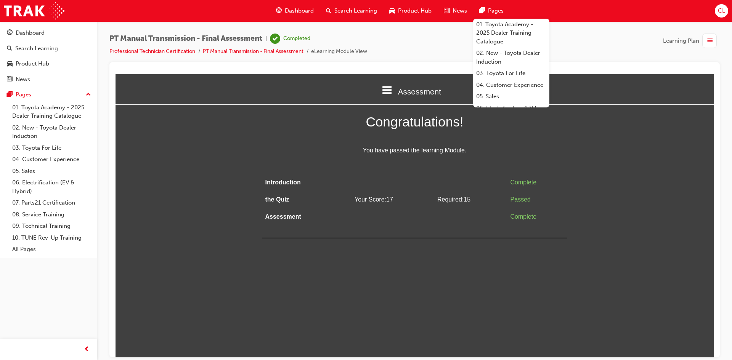
click at [297, 12] on span "Dashboard" at bounding box center [299, 10] width 29 height 9
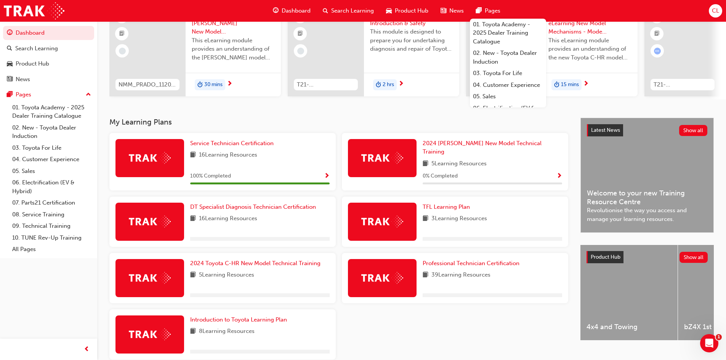
scroll to position [109, 0]
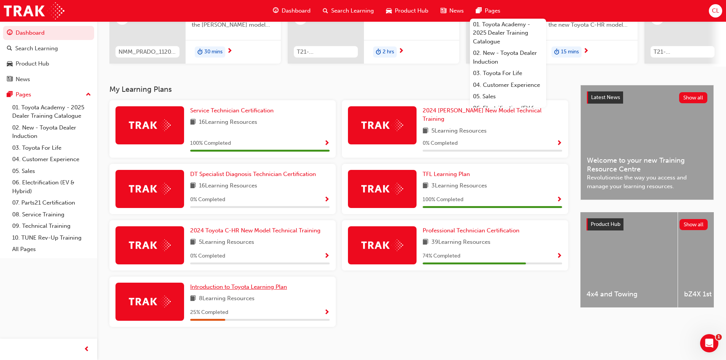
click at [266, 284] on span "Introduction to Toyota Learning Plan" at bounding box center [238, 287] width 97 height 7
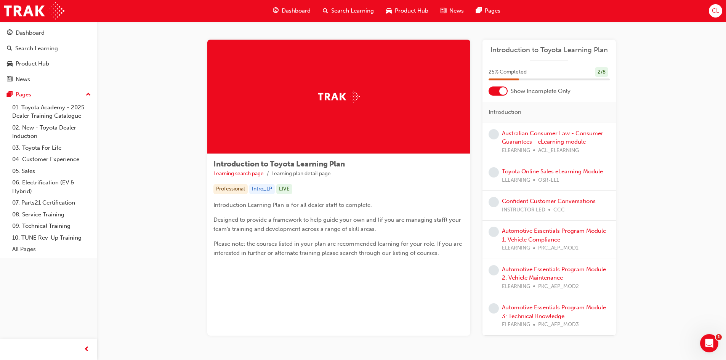
click at [499, 92] on div at bounding box center [503, 91] width 8 height 8
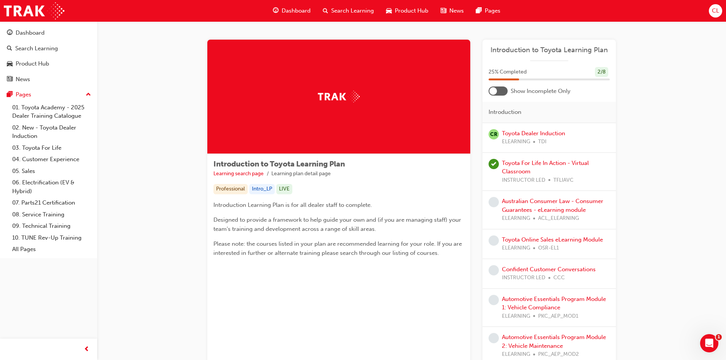
click at [499, 92] on div at bounding box center [498, 91] width 19 height 9
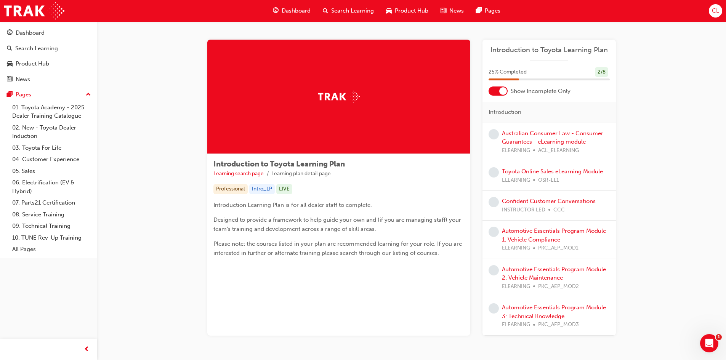
click at [293, 7] on span "Dashboard" at bounding box center [296, 10] width 29 height 9
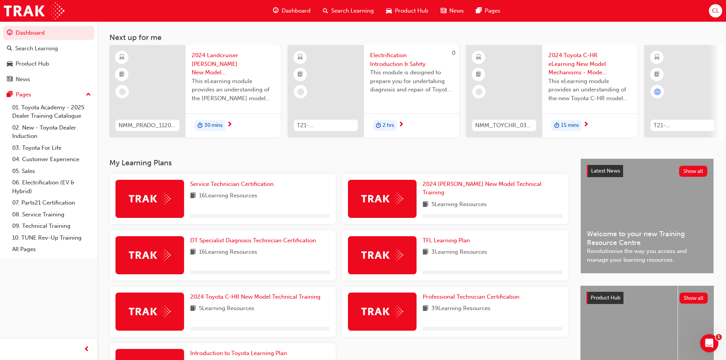
scroll to position [109, 0]
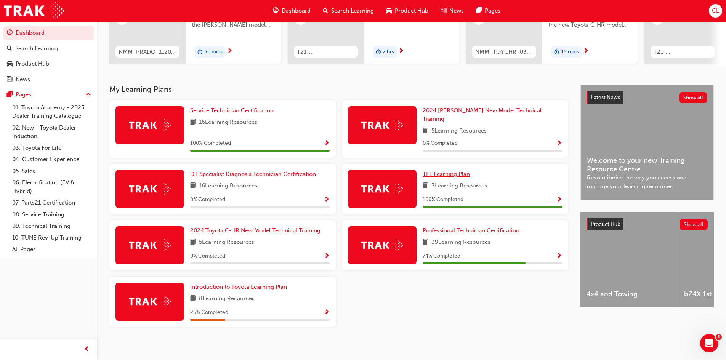
click at [444, 171] on span "TFL Learning Plan" at bounding box center [446, 174] width 47 height 7
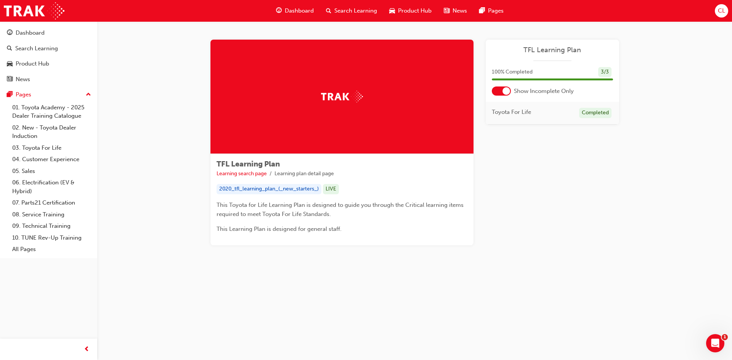
click at [501, 86] on div "100 % Completed 3 / 3" at bounding box center [551, 77] width 133 height 20
click at [502, 91] on div at bounding box center [506, 91] width 8 height 8
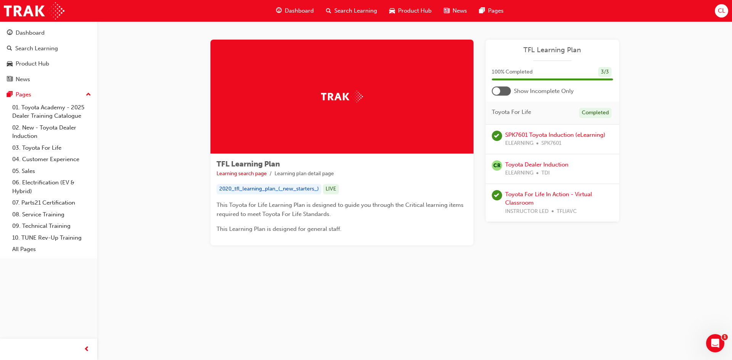
click at [502, 91] on div at bounding box center [501, 91] width 19 height 9
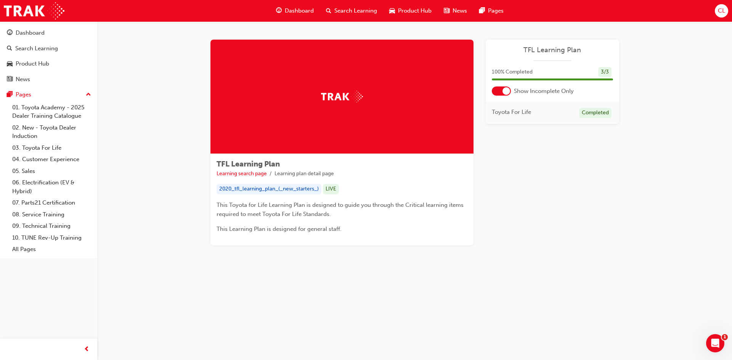
click at [298, 15] on div "Dashboard" at bounding box center [295, 11] width 50 height 16
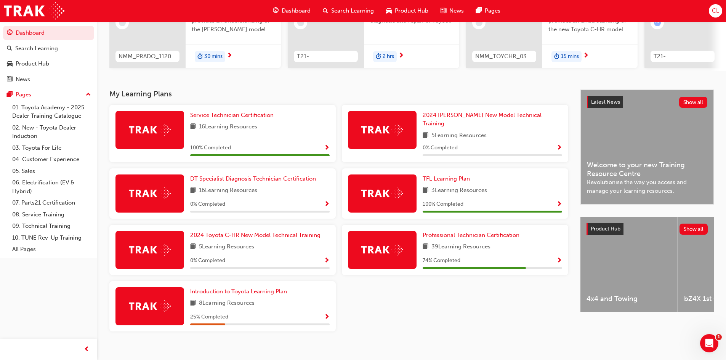
scroll to position [109, 0]
